Goal: Task Accomplishment & Management: Use online tool/utility

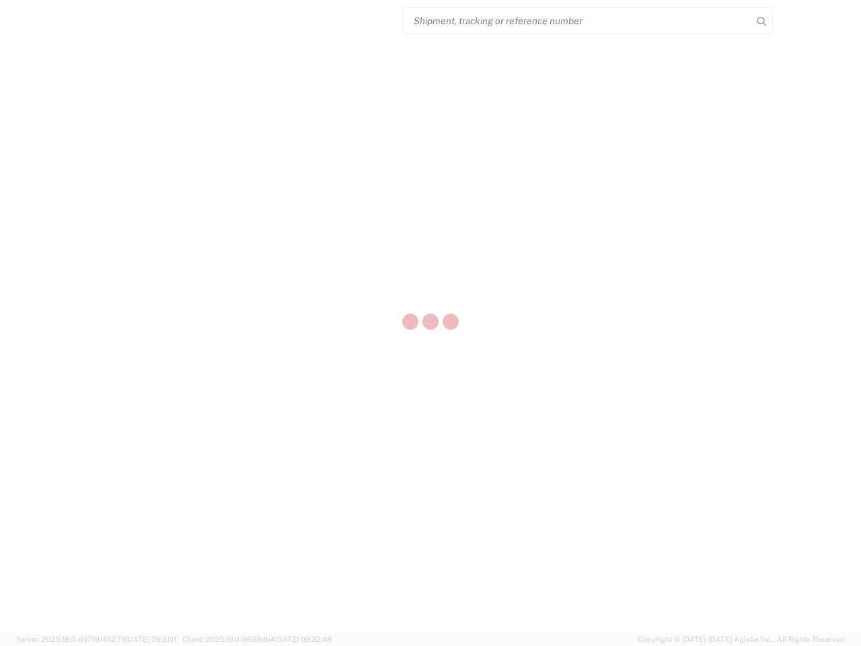
select select "US"
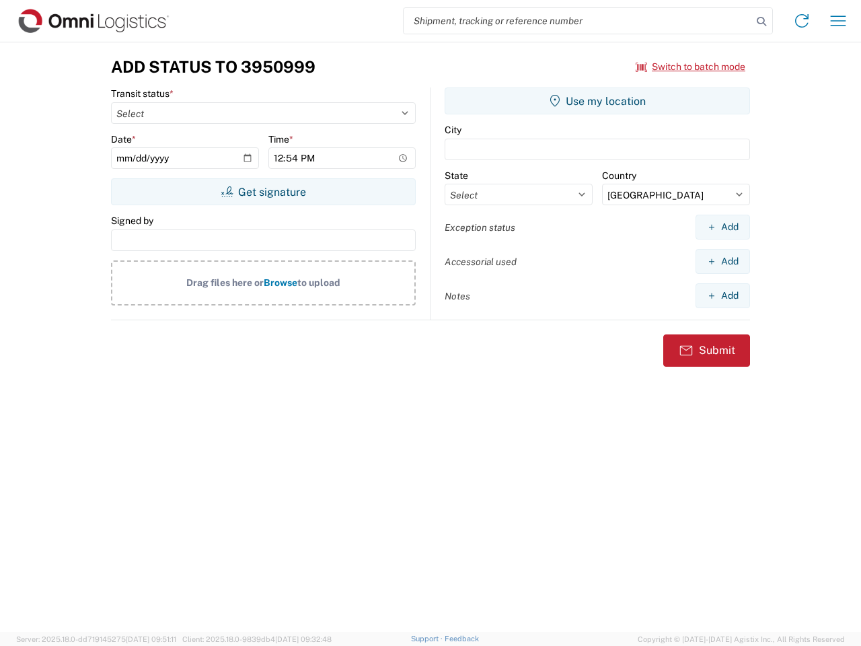
click at [578, 21] on input "search" at bounding box center [578, 21] width 349 height 26
click at [762, 22] on icon at bounding box center [761, 21] width 19 height 19
click at [802, 21] on icon at bounding box center [802, 21] width 22 height 22
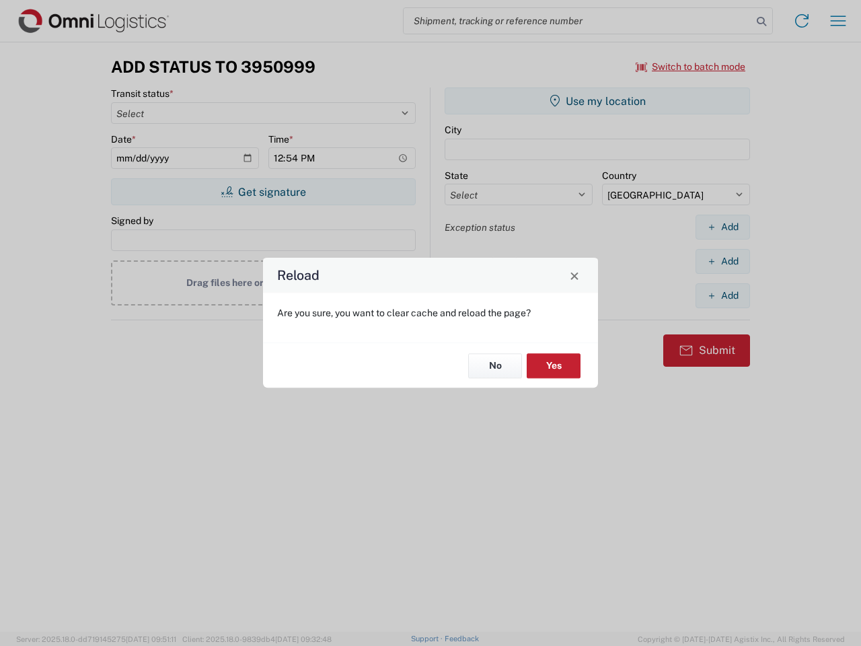
click at [838, 21] on div "Reload Are you sure, you want to clear cache and reload the page? No Yes" at bounding box center [430, 323] width 861 height 646
click at [691, 67] on div "Reload Are you sure, you want to clear cache and reload the page? No Yes" at bounding box center [430, 323] width 861 height 646
click at [263, 192] on div "Reload Are you sure, you want to clear cache and reload the page? No Yes" at bounding box center [430, 323] width 861 height 646
click at [598, 101] on div "Reload Are you sure, you want to clear cache and reload the page? No Yes" at bounding box center [430, 323] width 861 height 646
click at [723, 227] on div "Reload Are you sure, you want to clear cache and reload the page? No Yes" at bounding box center [430, 323] width 861 height 646
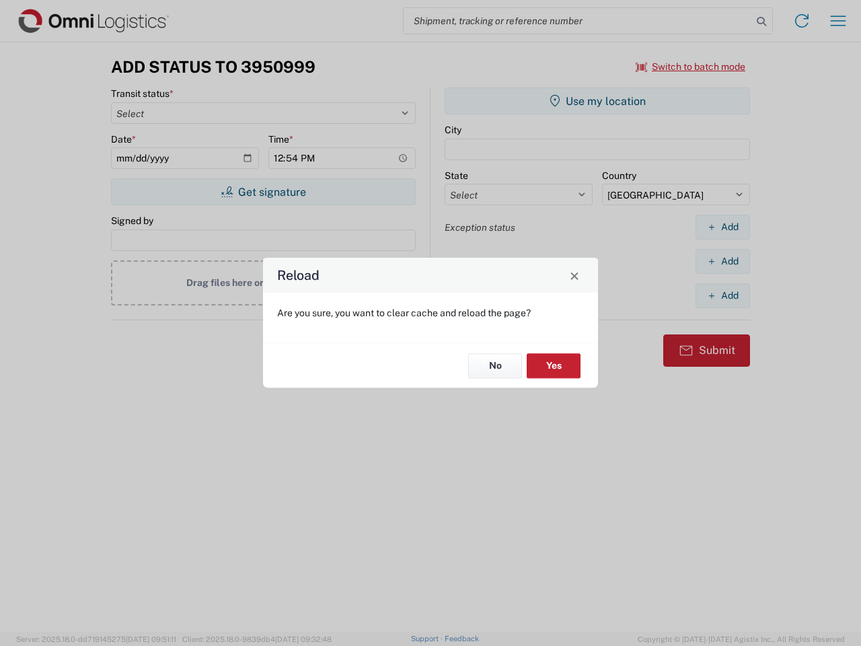
click at [723, 261] on div "Reload Are you sure, you want to clear cache and reload the page? No Yes" at bounding box center [430, 323] width 861 height 646
click at [723, 295] on div "Reload Are you sure, you want to clear cache and reload the page? No Yes" at bounding box center [430, 323] width 861 height 646
